Goal: Task Accomplishment & Management: Use online tool/utility

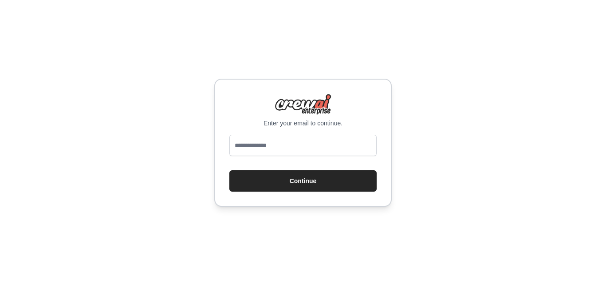
drag, startPoint x: 0, startPoint y: 0, endPoint x: 274, endPoint y: 149, distance: 312.2
click at [271, 147] on input "email" at bounding box center [302, 144] width 147 height 21
type input "**********"
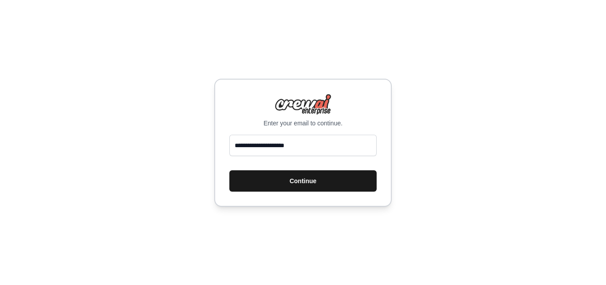
click at [289, 183] on button "Continue" at bounding box center [302, 180] width 147 height 21
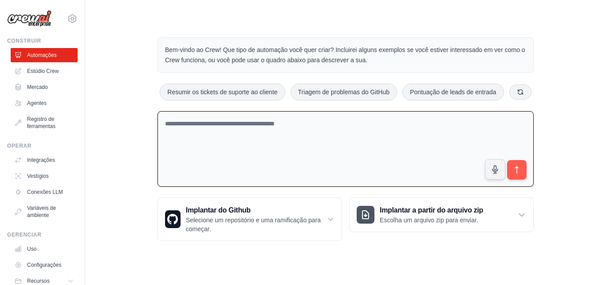
click at [226, 123] on textarea at bounding box center [346, 149] width 376 height 76
click at [180, 122] on textarea at bounding box center [346, 149] width 376 height 76
click at [253, 129] on textarea at bounding box center [346, 149] width 376 height 76
click at [43, 68] on font "Estúdio Crew" at bounding box center [44, 71] width 32 height 6
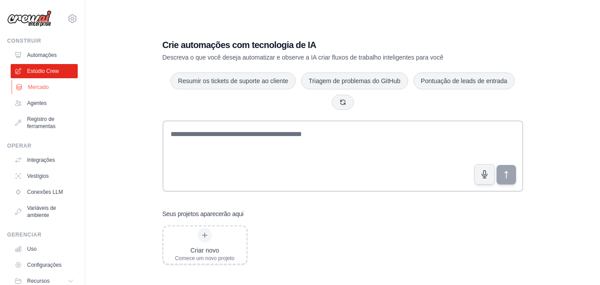
click at [36, 87] on font "Mercado" at bounding box center [38, 87] width 21 height 6
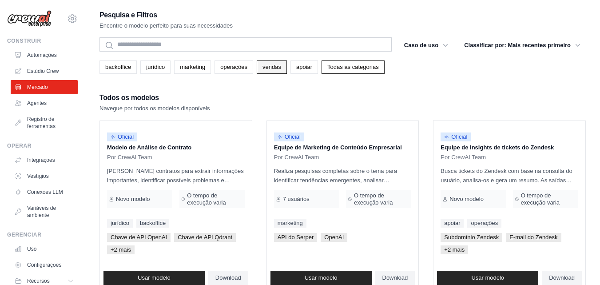
click at [264, 68] on font "vendas" at bounding box center [271, 66] width 19 height 7
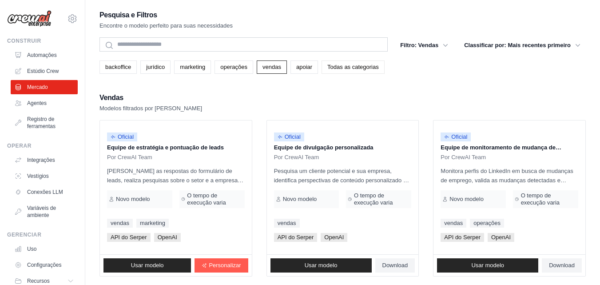
click at [340, 67] on font "Todas as categorias" at bounding box center [352, 66] width 51 height 7
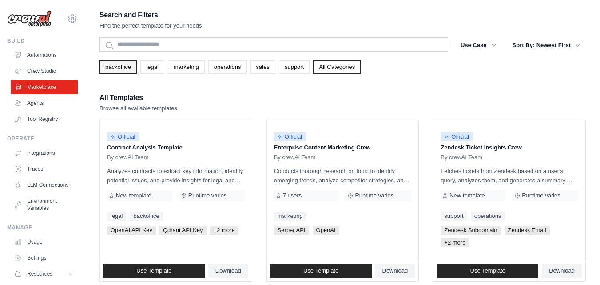
click at [120, 62] on link "backoffice" at bounding box center [117, 66] width 37 height 13
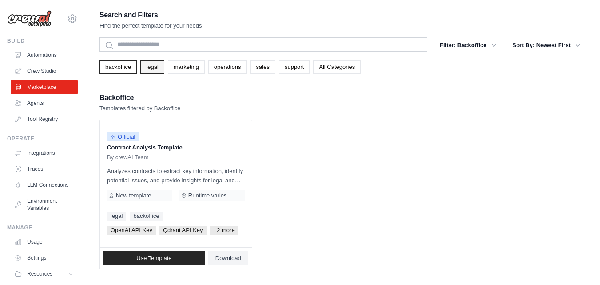
click at [156, 66] on link "legal" at bounding box center [152, 66] width 24 height 13
click at [193, 67] on link "marketing" at bounding box center [186, 66] width 37 height 13
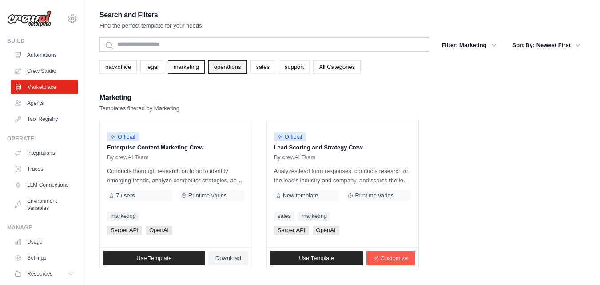
click at [218, 65] on link "operations" at bounding box center [227, 66] width 39 height 13
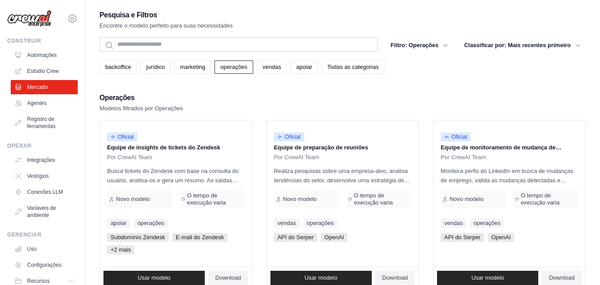
click at [476, 82] on div "Pesquisa e Filtros Encontre o modelo perfeito para suas necessidades Procurar F…" at bounding box center [342, 240] width 486 height 463
click at [273, 68] on font "vendas" at bounding box center [271, 66] width 19 height 7
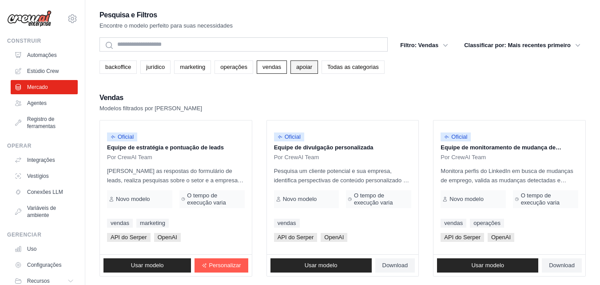
click at [308, 68] on font "apoiar" at bounding box center [304, 66] width 16 height 7
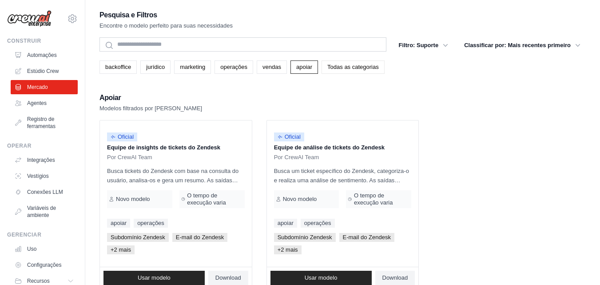
click at [343, 68] on font "Todas as categorias" at bounding box center [352, 66] width 51 height 7
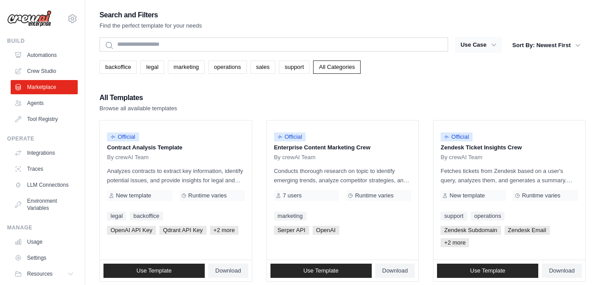
click at [490, 47] on icon "button" at bounding box center [493, 44] width 9 height 9
click at [385, 96] on div "All Templates Browse all available templates" at bounding box center [342, 101] width 486 height 21
click at [33, 105] on link "Agents" at bounding box center [45, 103] width 67 height 14
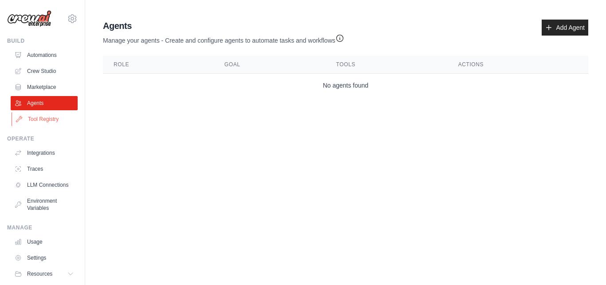
click at [43, 117] on link "Tool Registry" at bounding box center [45, 119] width 67 height 14
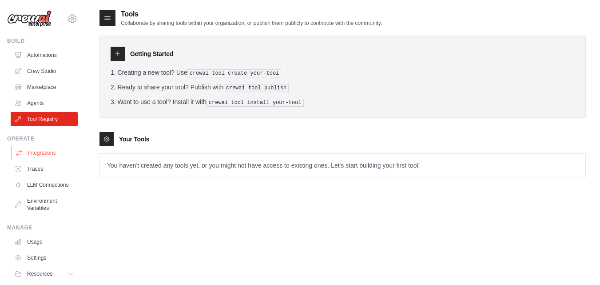
click at [37, 152] on link "Integrations" at bounding box center [45, 153] width 67 height 14
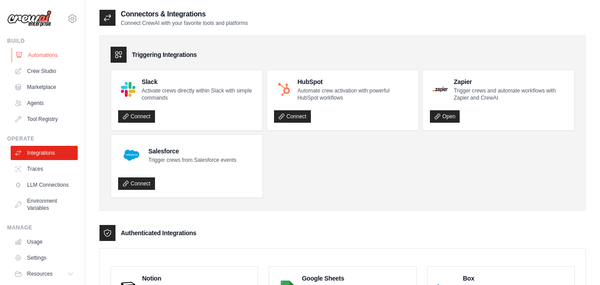
click at [22, 51] on link "Automations" at bounding box center [45, 55] width 67 height 14
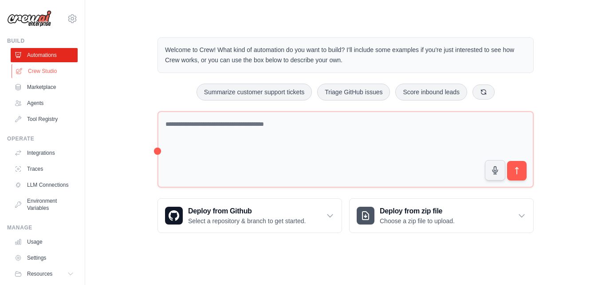
click at [41, 67] on link "Crew Studio" at bounding box center [45, 71] width 67 height 14
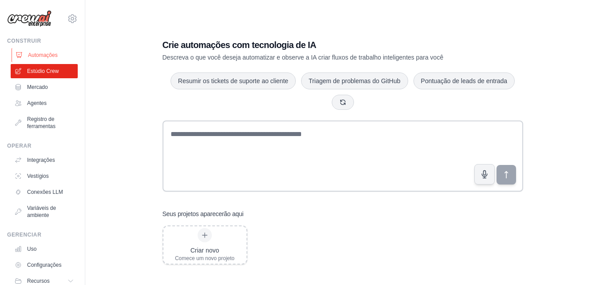
click at [42, 52] on font "Automações" at bounding box center [43, 55] width 30 height 6
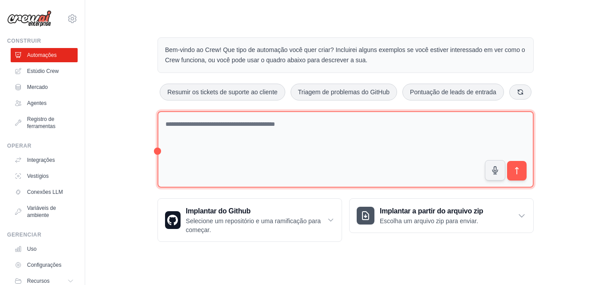
click at [222, 127] on textarea at bounding box center [346, 149] width 376 height 77
type textarea "*"
